Goal: Use online tool/utility: Utilize a website feature to perform a specific function

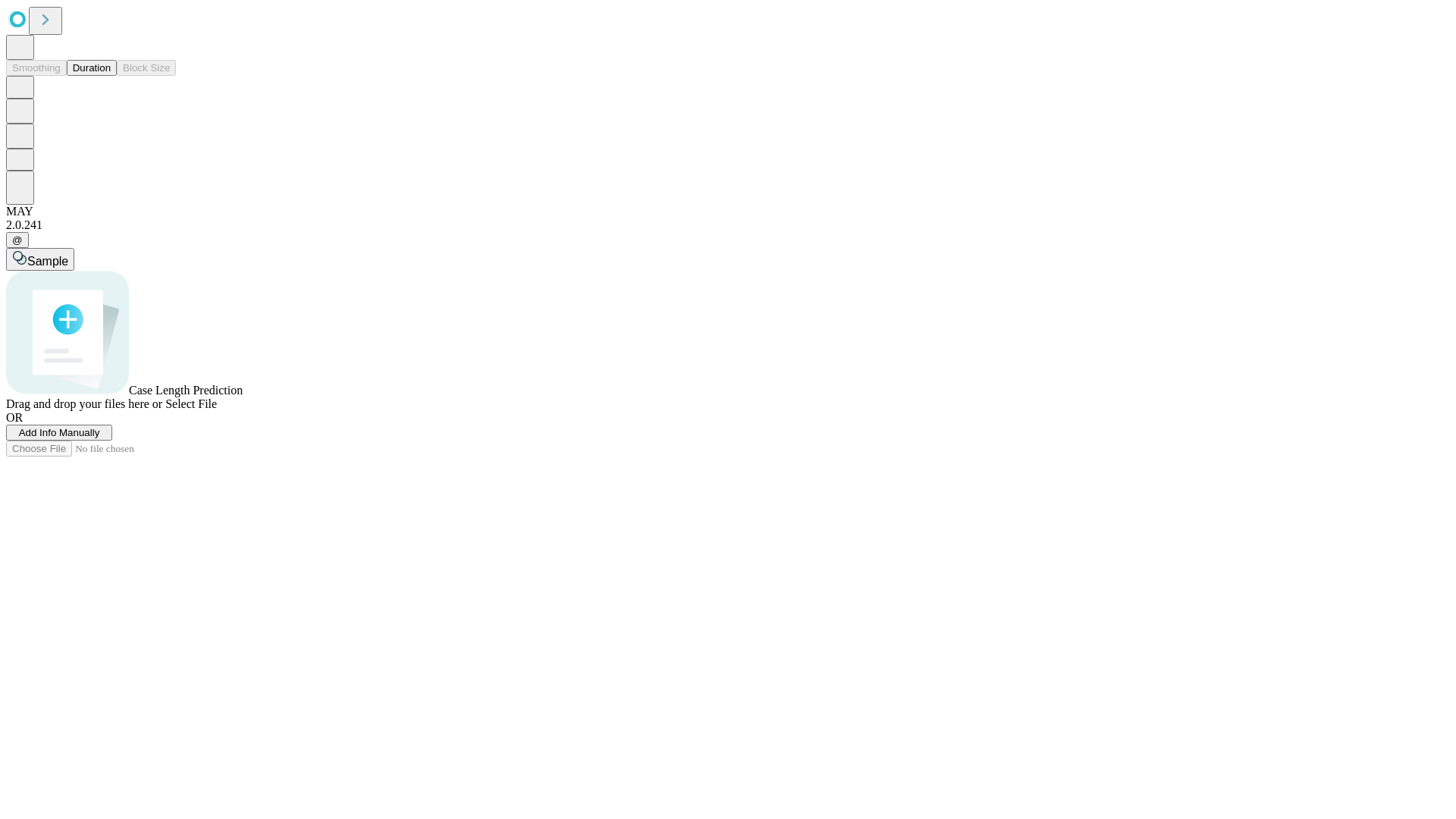
click at [111, 76] on button "Duration" at bounding box center [91, 68] width 50 height 16
click at [217, 410] on span "Select File" at bounding box center [191, 403] width 51 height 13
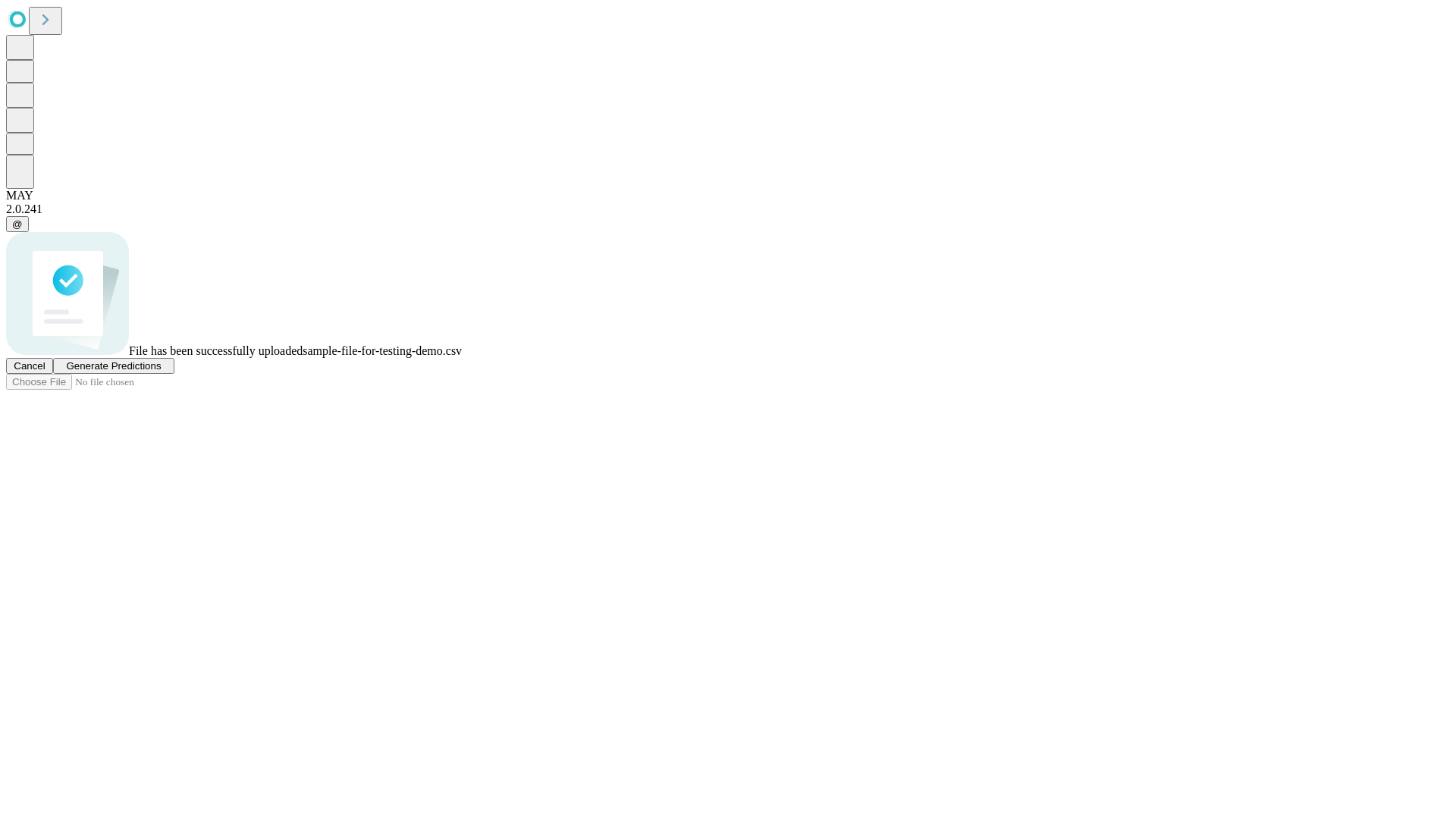
click at [161, 372] on span "Generate Predictions" at bounding box center [113, 365] width 95 height 11
